Goal: Navigation & Orientation: Find specific page/section

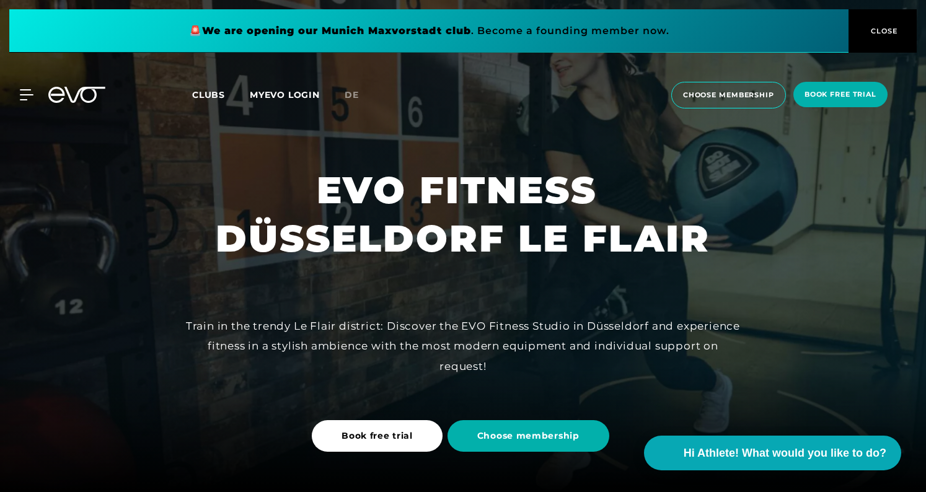
click at [209, 93] on span "Clubs" at bounding box center [208, 94] width 33 height 11
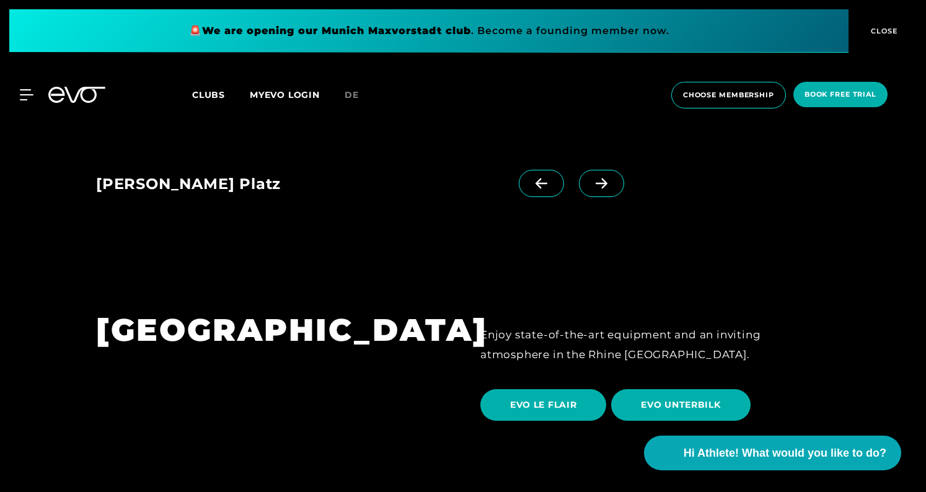
scroll to position [1882, 0]
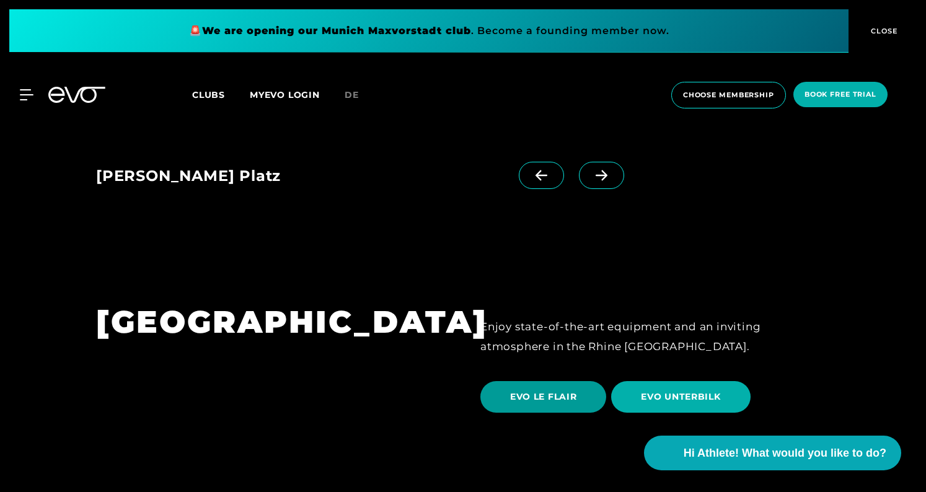
click at [530, 391] on span "EVO LE FLAIR" at bounding box center [543, 397] width 66 height 13
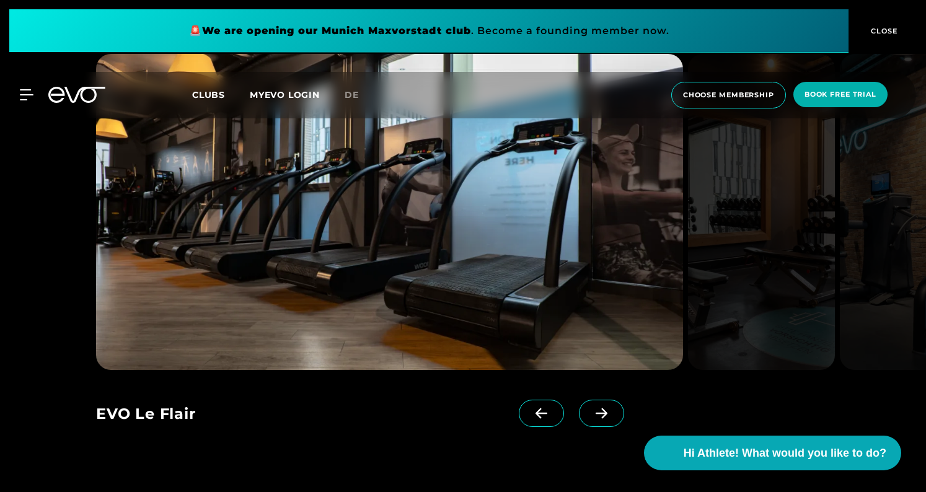
scroll to position [1165, 0]
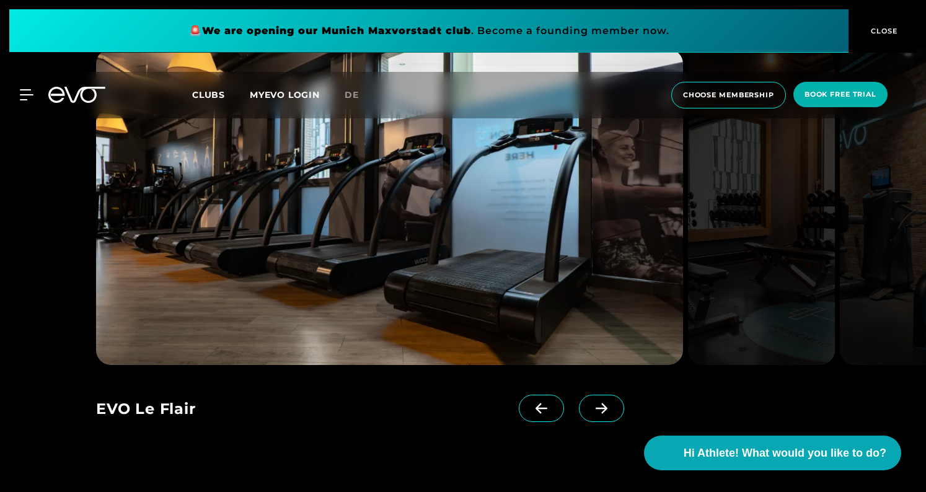
click at [599, 410] on icon at bounding box center [602, 408] width 22 height 11
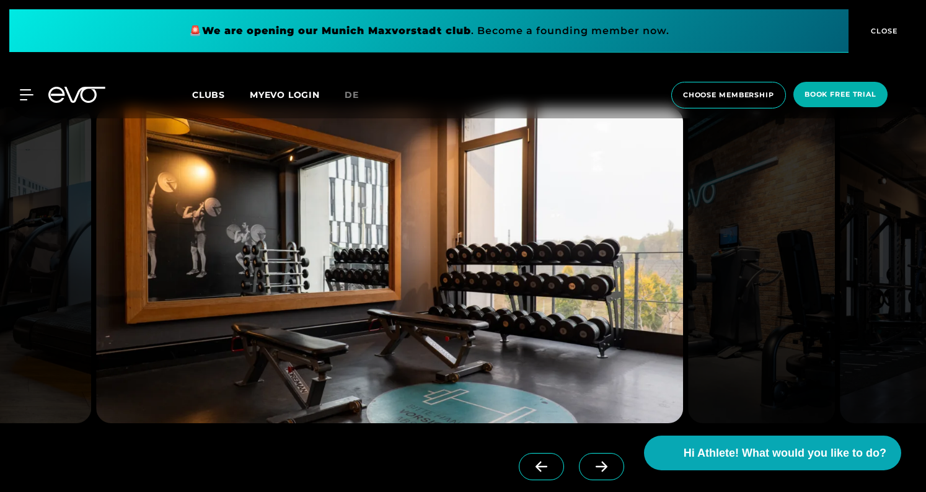
scroll to position [1104, 0]
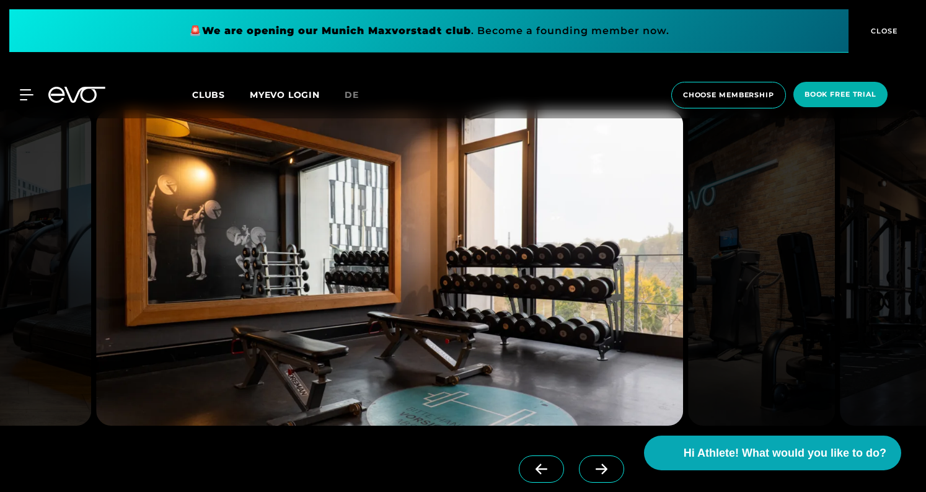
click at [604, 469] on icon at bounding box center [602, 469] width 12 height 11
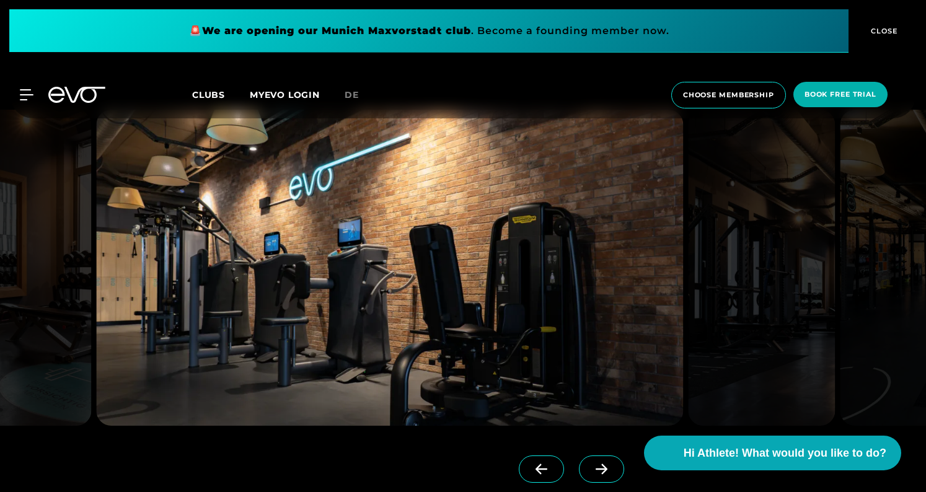
click at [604, 469] on icon at bounding box center [602, 469] width 12 height 11
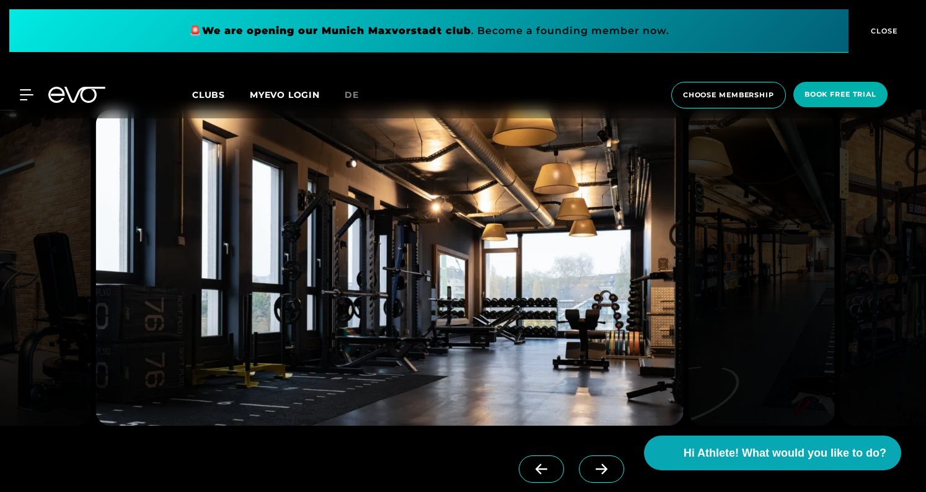
click at [604, 469] on icon at bounding box center [602, 469] width 12 height 11
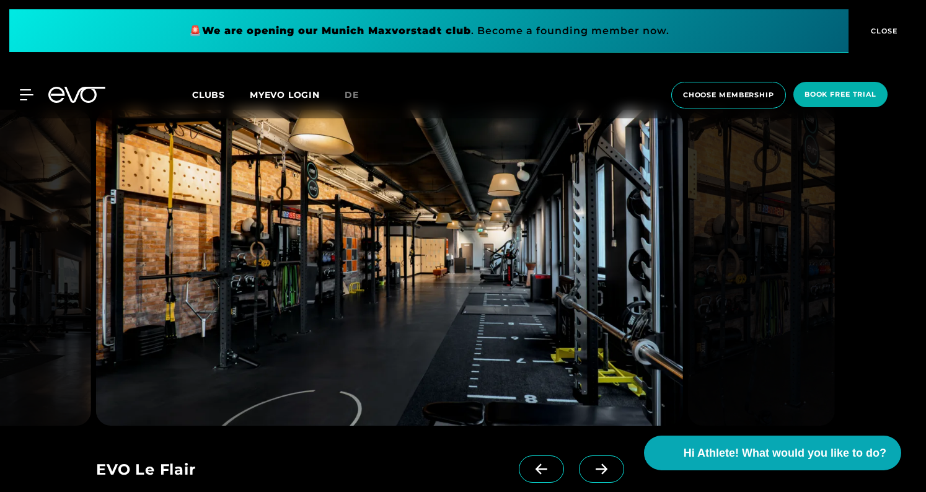
click at [603, 472] on icon at bounding box center [602, 469] width 12 height 11
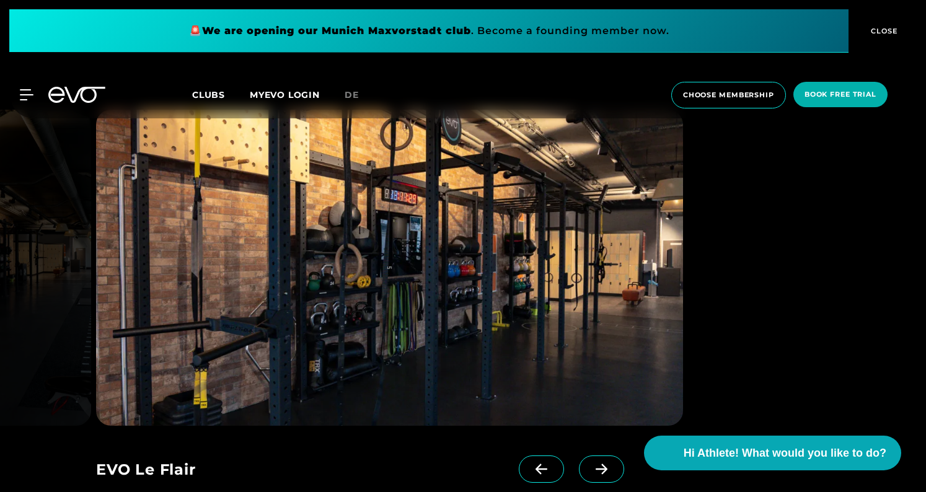
click at [608, 467] on icon at bounding box center [602, 469] width 22 height 11
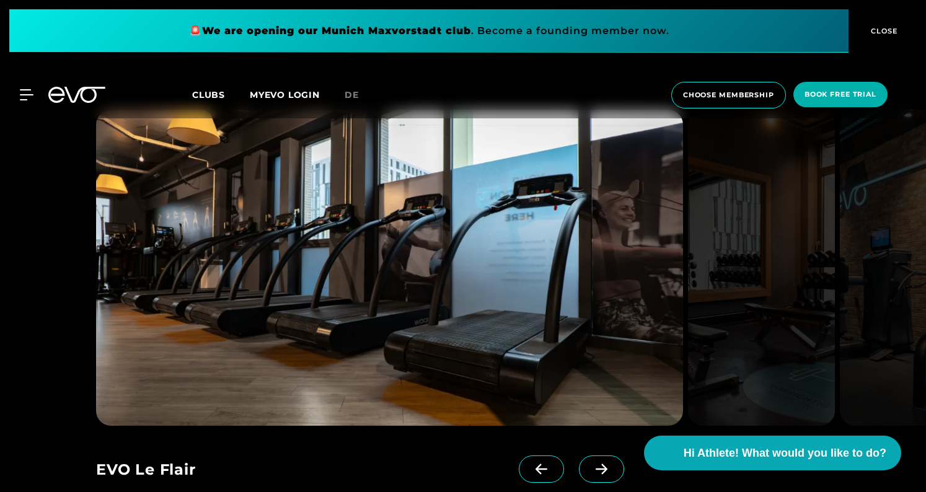
click at [609, 468] on icon at bounding box center [602, 469] width 22 height 11
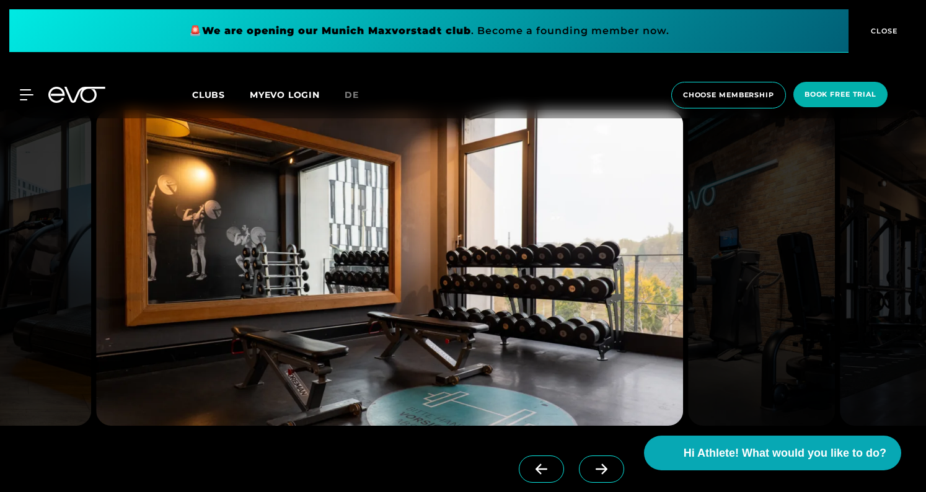
click at [609, 469] on icon at bounding box center [602, 469] width 22 height 11
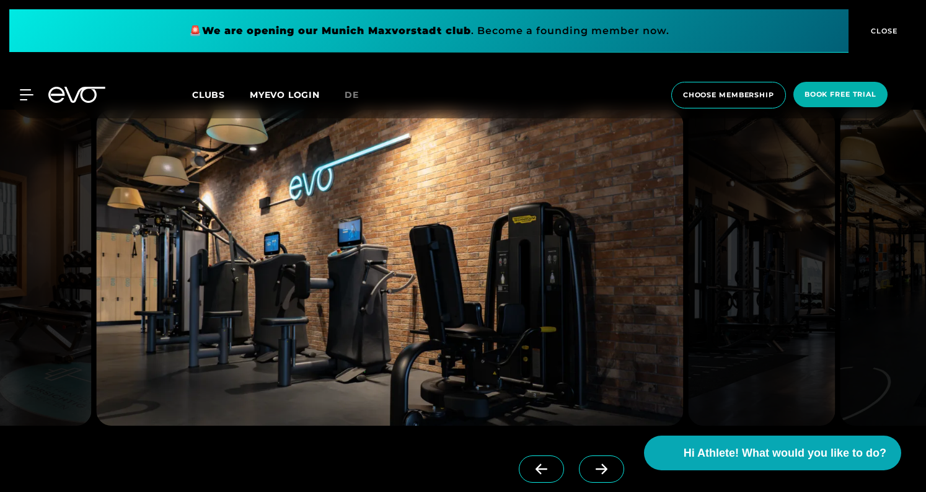
click at [609, 469] on icon at bounding box center [602, 469] width 22 height 11
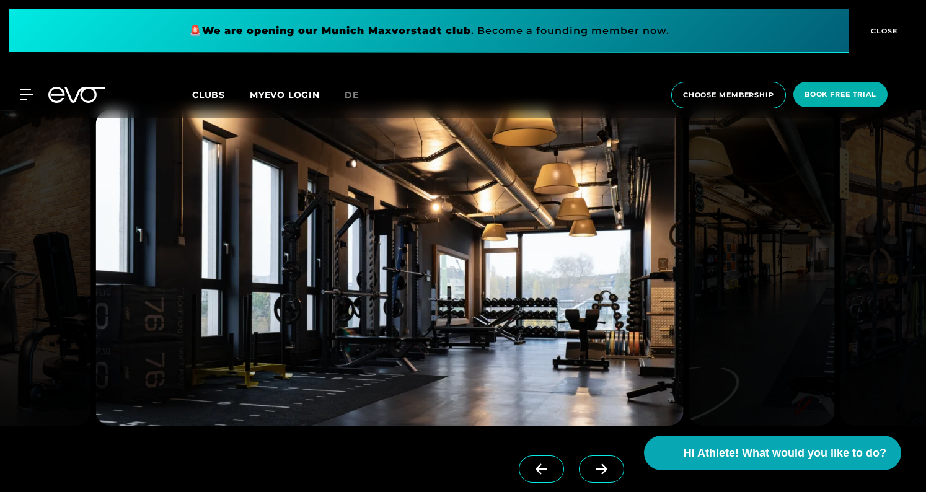
click at [611, 470] on icon at bounding box center [602, 469] width 22 height 11
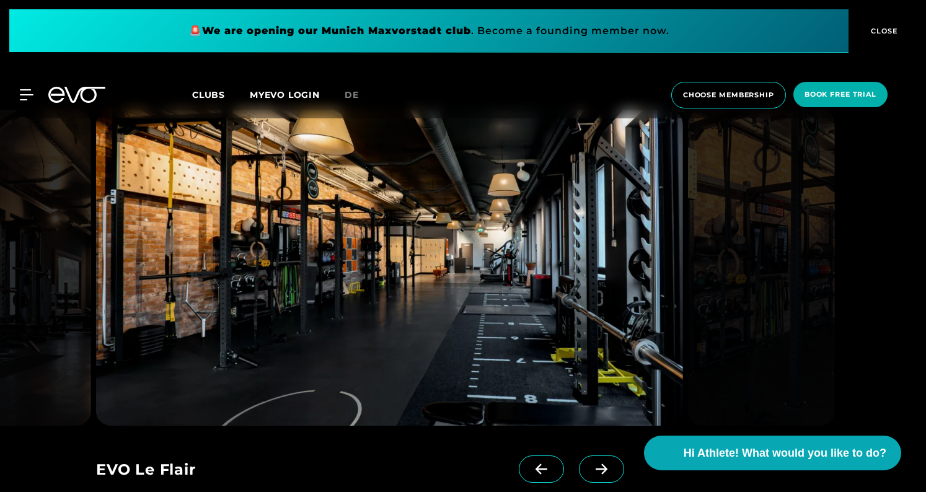
click at [611, 470] on icon at bounding box center [602, 469] width 22 height 11
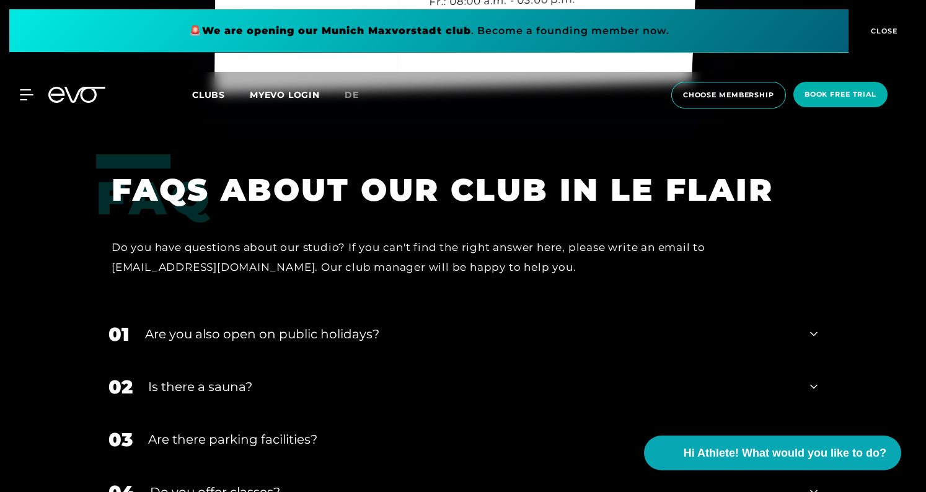
scroll to position [3747, 0]
